Goal: Transaction & Acquisition: Purchase product/service

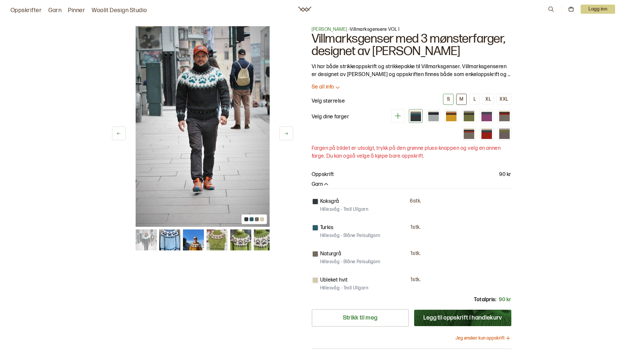
click at [459, 99] on button "M" at bounding box center [461, 99] width 11 height 11
click at [460, 99] on div "M" at bounding box center [461, 99] width 4 height 6
click at [416, 118] on div at bounding box center [415, 118] width 11 height 7
click at [413, 114] on div at bounding box center [415, 114] width 11 height 1
click at [452, 119] on div at bounding box center [451, 118] width 11 height 7
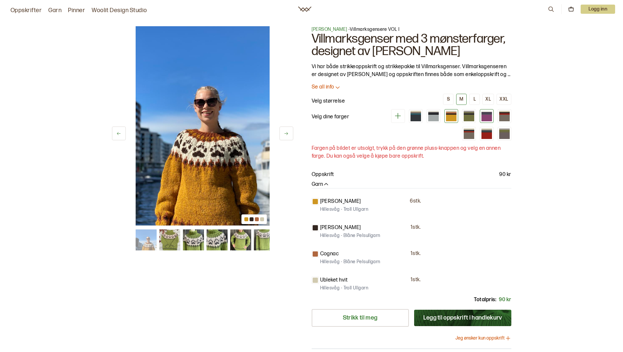
click at [482, 114] on div at bounding box center [486, 114] width 11 height 1
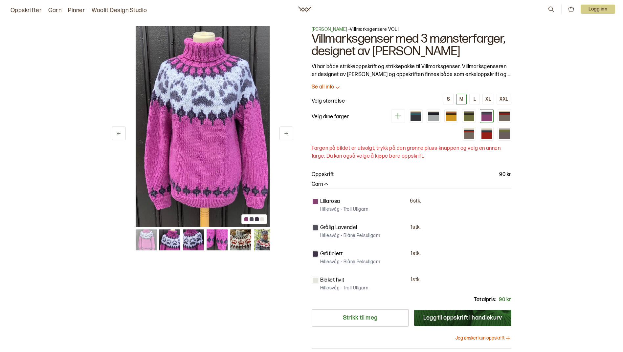
click at [330, 30] on span "[PERSON_NAME]" at bounding box center [329, 30] width 36 height 6
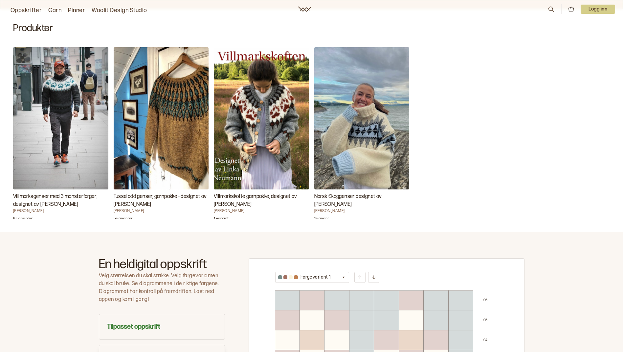
scroll to position [197, 0]
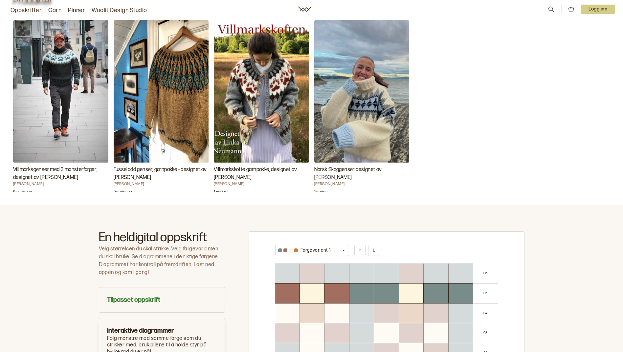
click at [279, 141] on img "Villmarkskofte garnpakke, designet av Linka Neumann" at bounding box center [261, 91] width 95 height 142
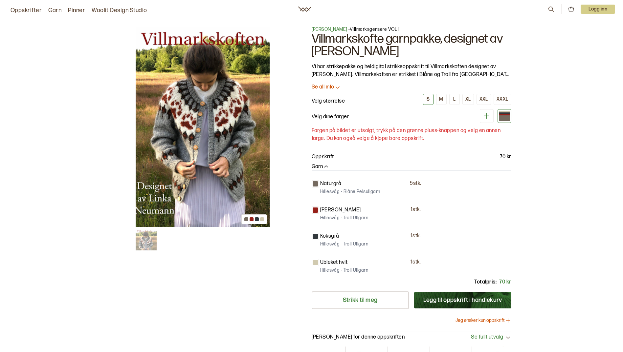
click at [485, 115] on icon at bounding box center [486, 116] width 8 height 8
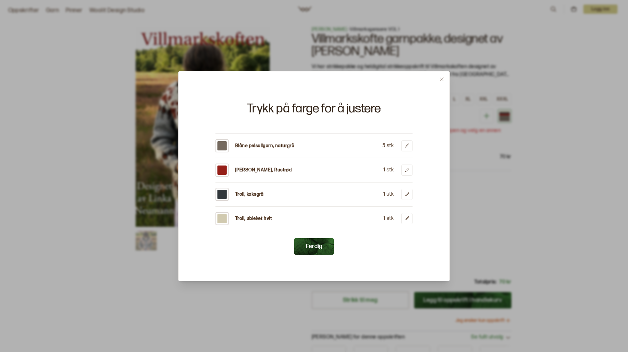
click at [312, 242] on button "Ferdig" at bounding box center [313, 247] width 39 height 16
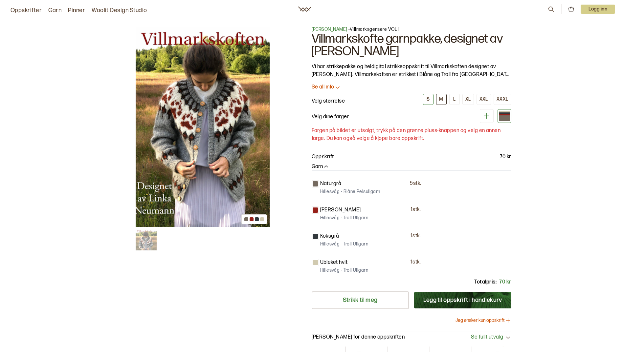
click at [440, 97] on div "M" at bounding box center [441, 99] width 4 height 6
click at [429, 100] on div "S" at bounding box center [427, 99] width 3 height 6
click at [483, 114] on icon at bounding box center [486, 116] width 8 height 8
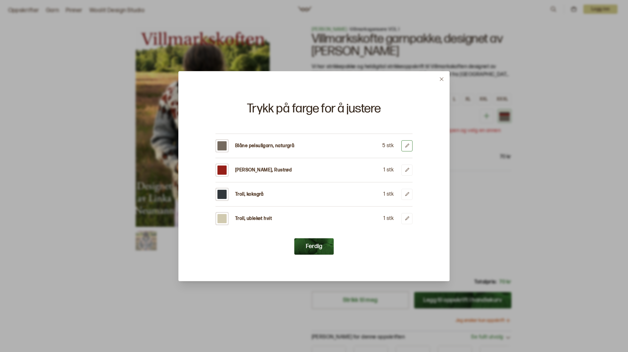
click at [407, 145] on icon at bounding box center [407, 146] width 4 height 4
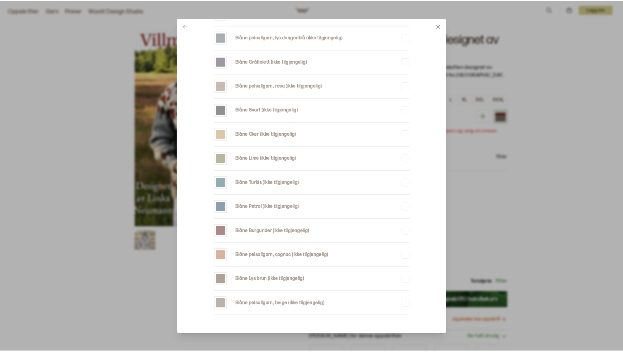
scroll to position [652, 0]
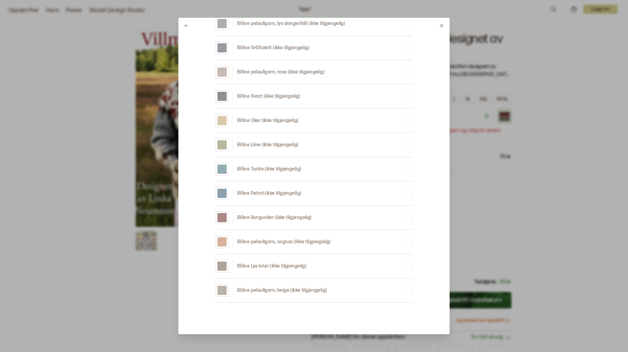
click at [494, 200] on div at bounding box center [314, 176] width 628 height 352
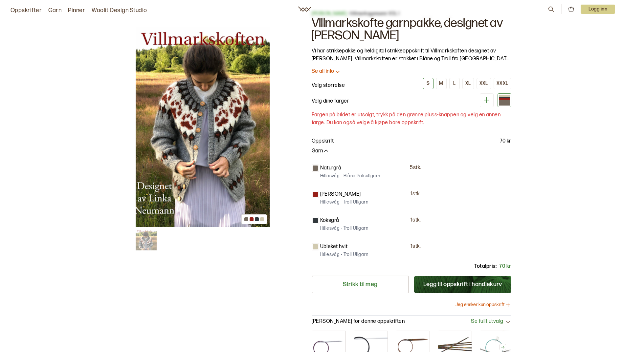
scroll to position [0, 0]
